Goal: Task Accomplishment & Management: Manage account settings

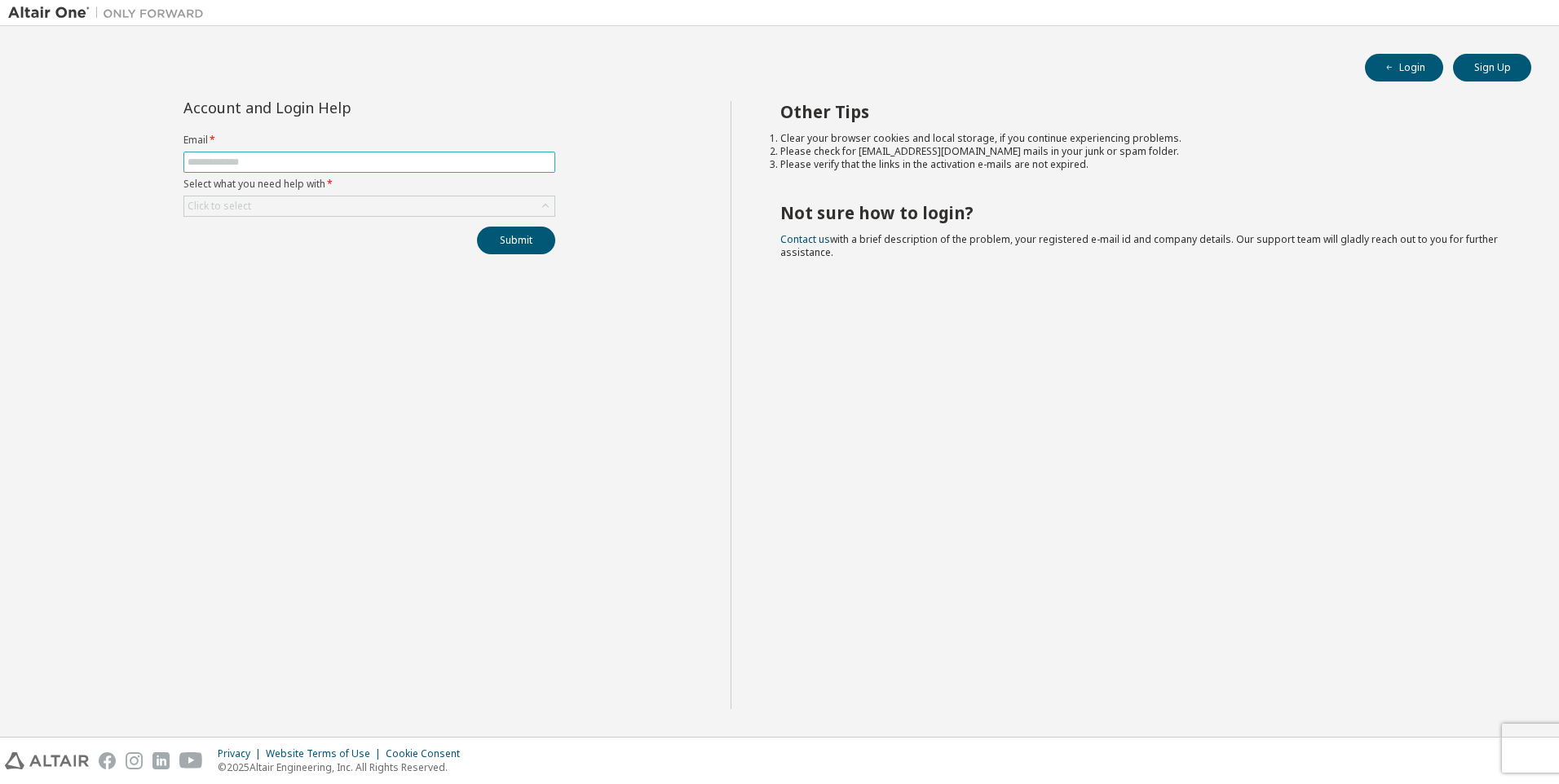
click at [386, 167] on input "text" at bounding box center [369, 162] width 363 height 13
click at [389, 161] on input "text" at bounding box center [369, 162] width 363 height 13
type input "**********"
click at [389, 210] on div "Click to select" at bounding box center [369, 206] width 370 height 20
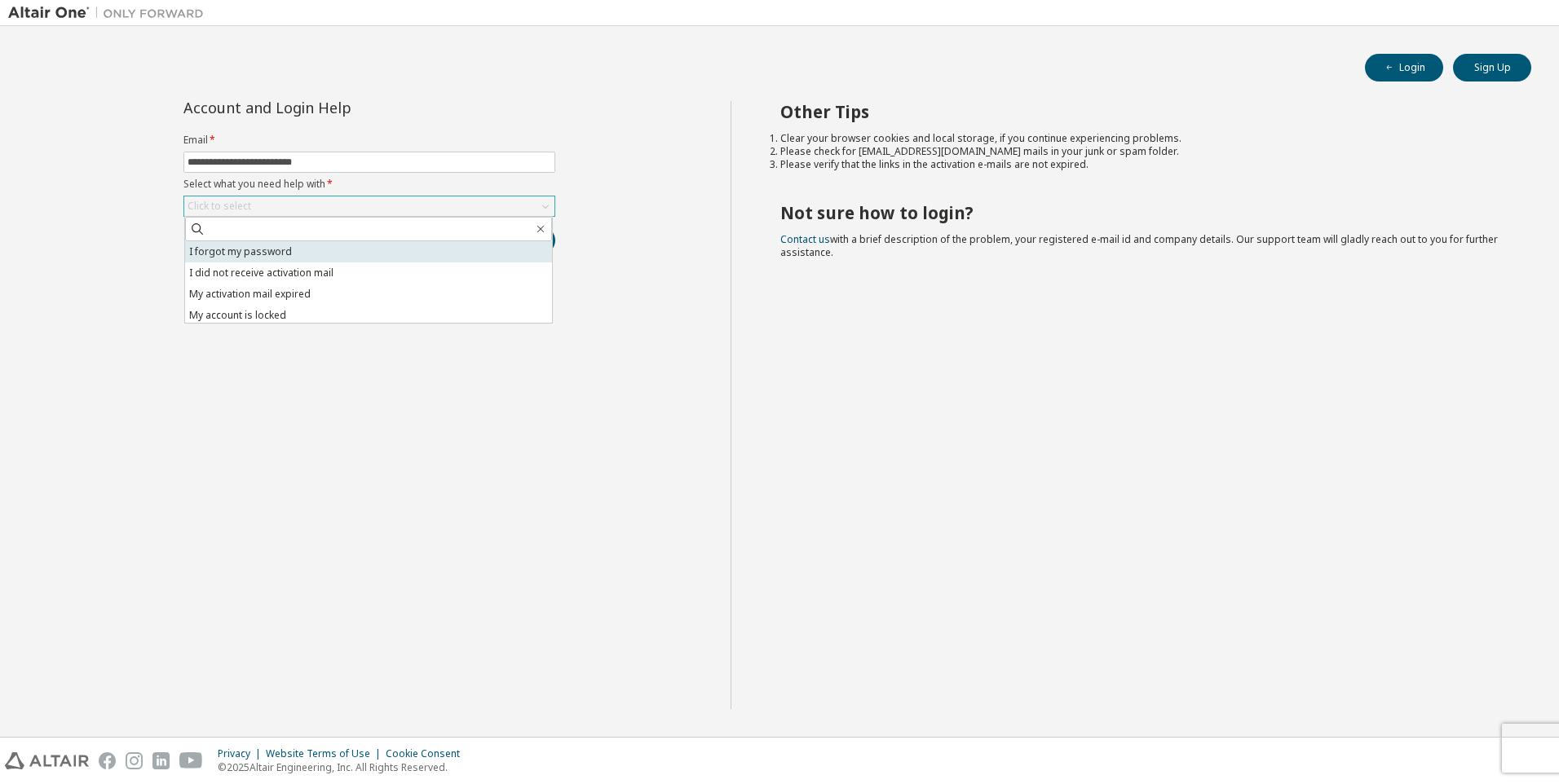
click at [347, 250] on li "I forgot my password" at bounding box center [368, 252] width 367 height 21
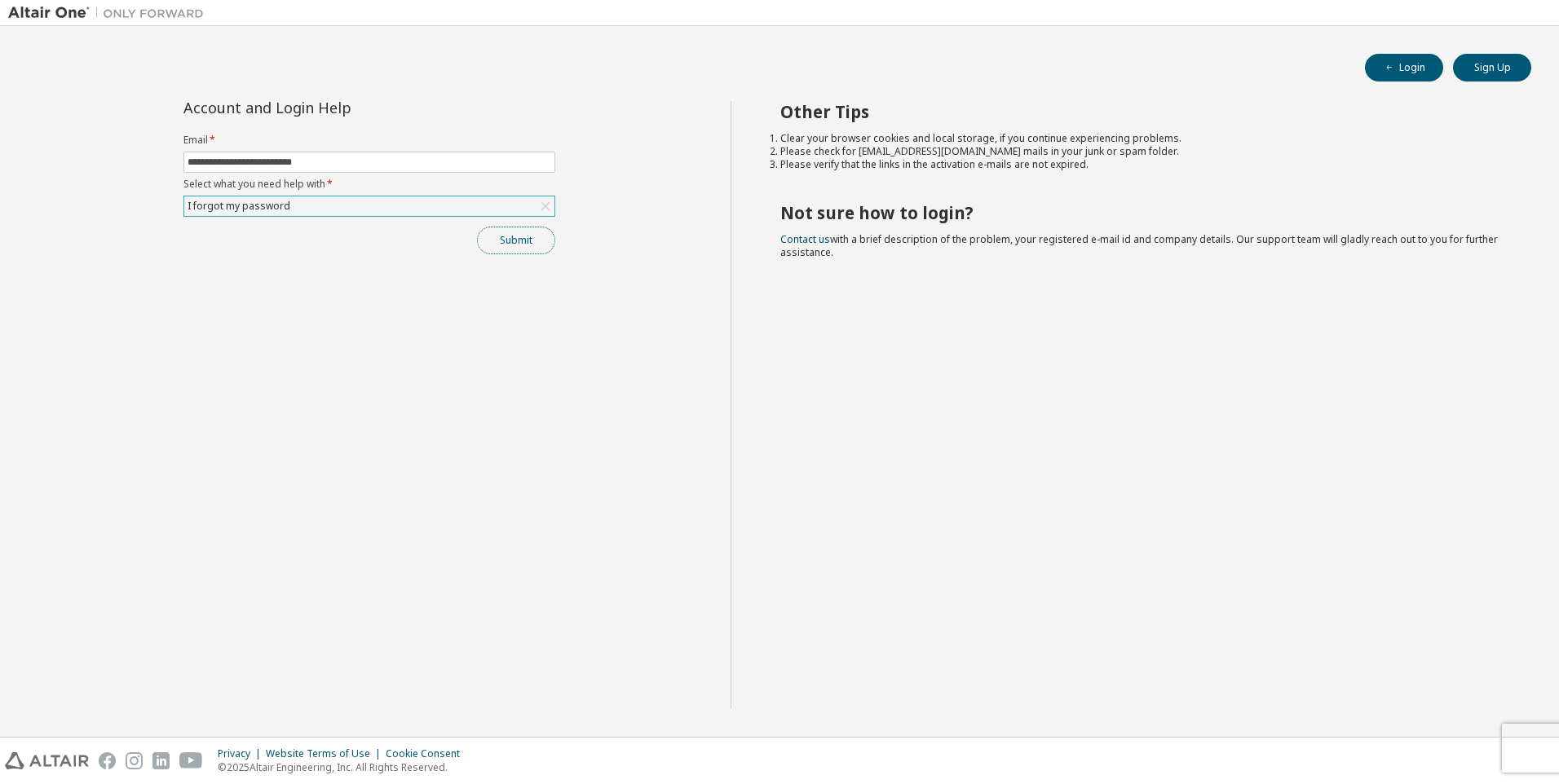
click at [536, 249] on button "Submit" at bounding box center [516, 240] width 78 height 28
